Goal: Find specific page/section: Find specific page/section

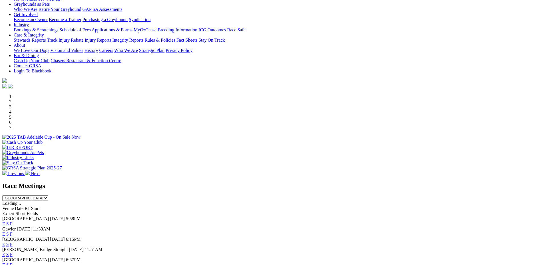
scroll to position [116, 0]
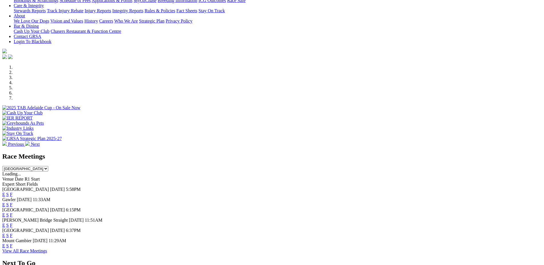
click at [5, 192] on link "E" at bounding box center [3, 194] width 3 height 5
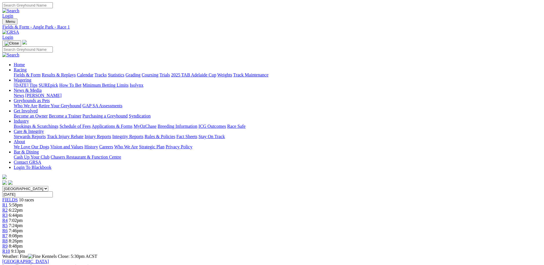
click at [262, 223] on div "R5 7:24pm" at bounding box center [271, 225] width 539 height 5
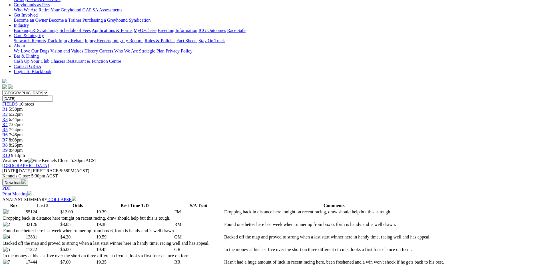
scroll to position [68, 0]
